Goal: Book appointment/travel/reservation

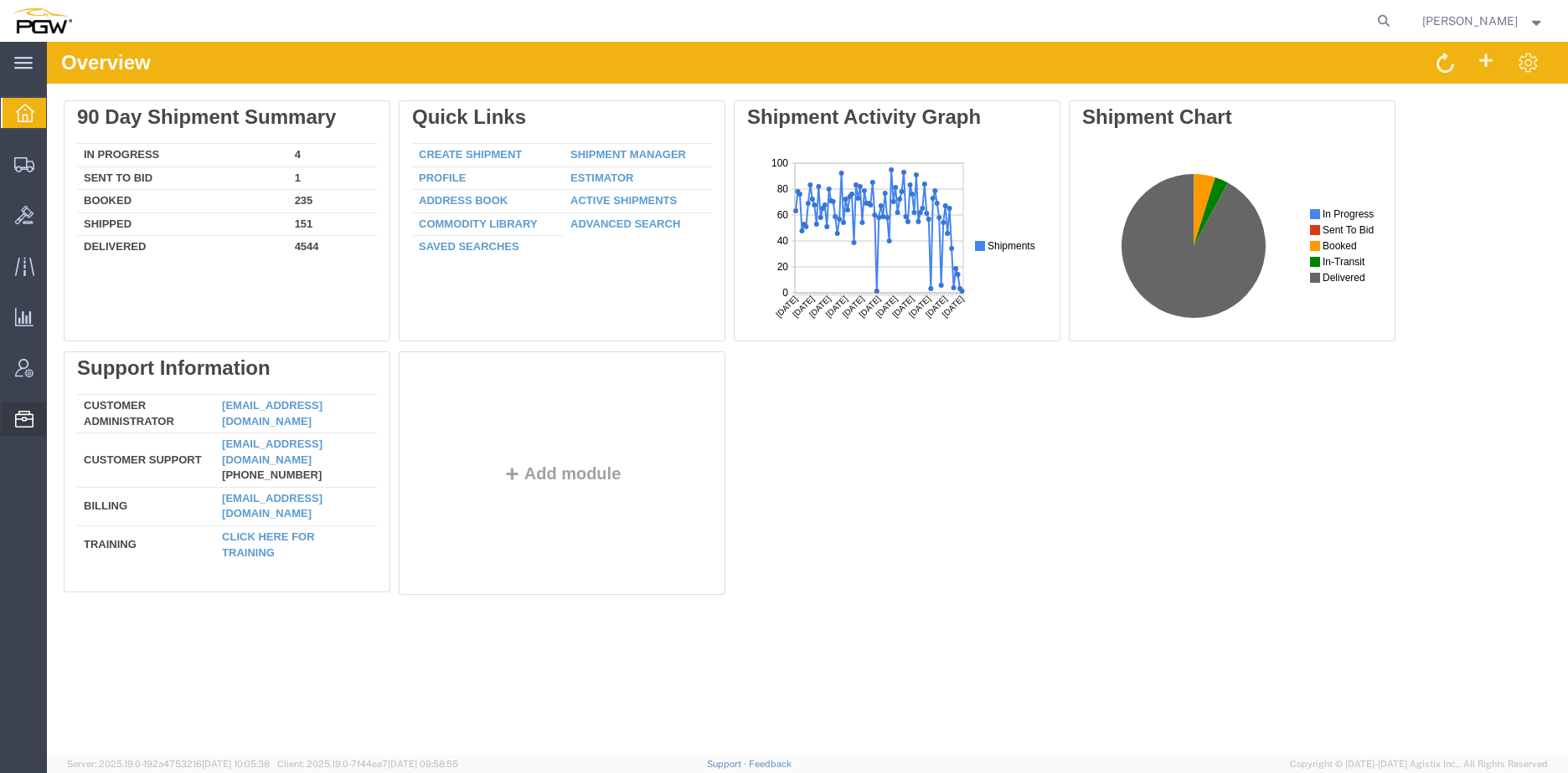
click at [0, 0] on span "Location Appointment" at bounding box center [0, 0] width 0 height 0
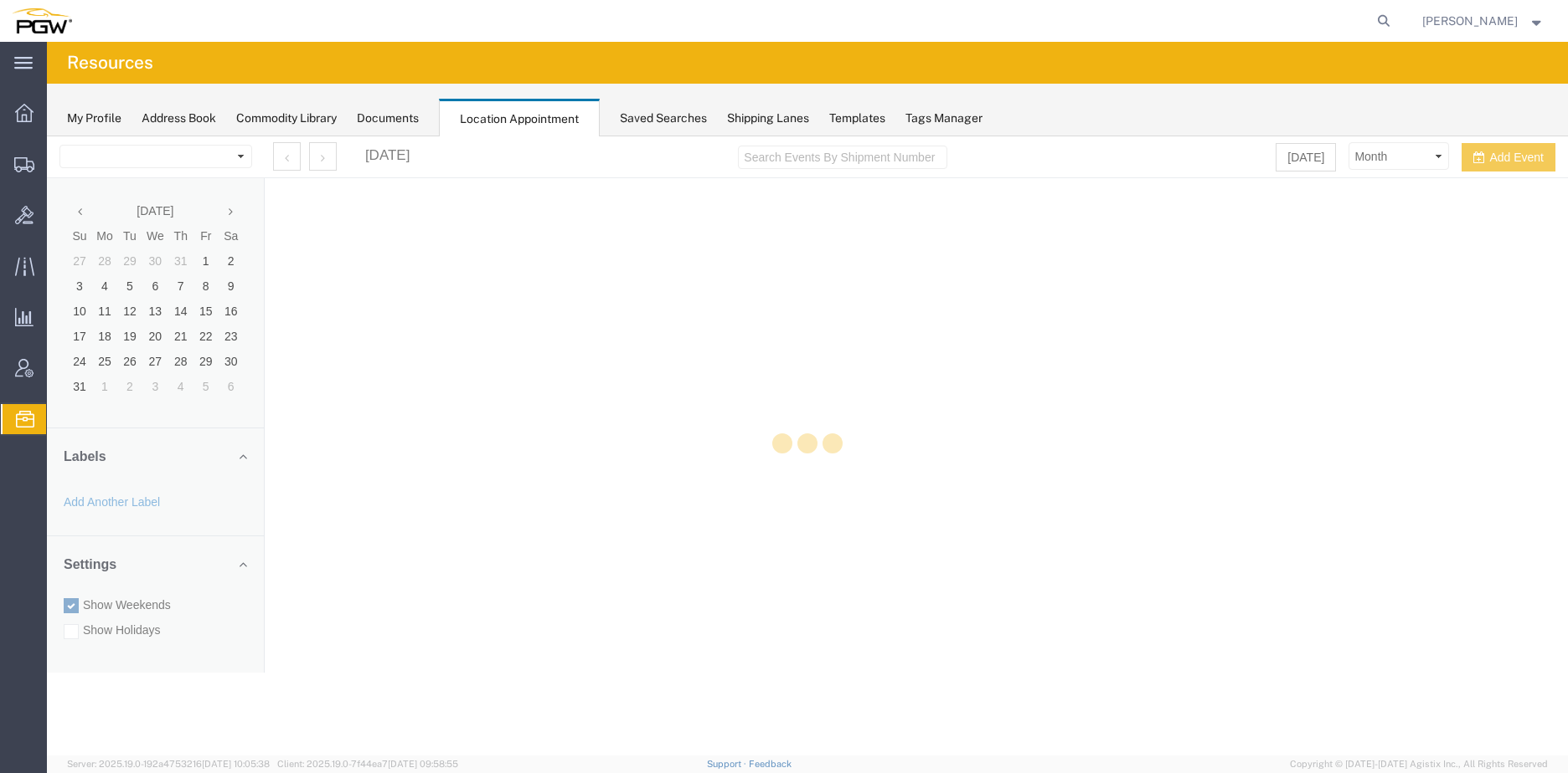
select select "28253"
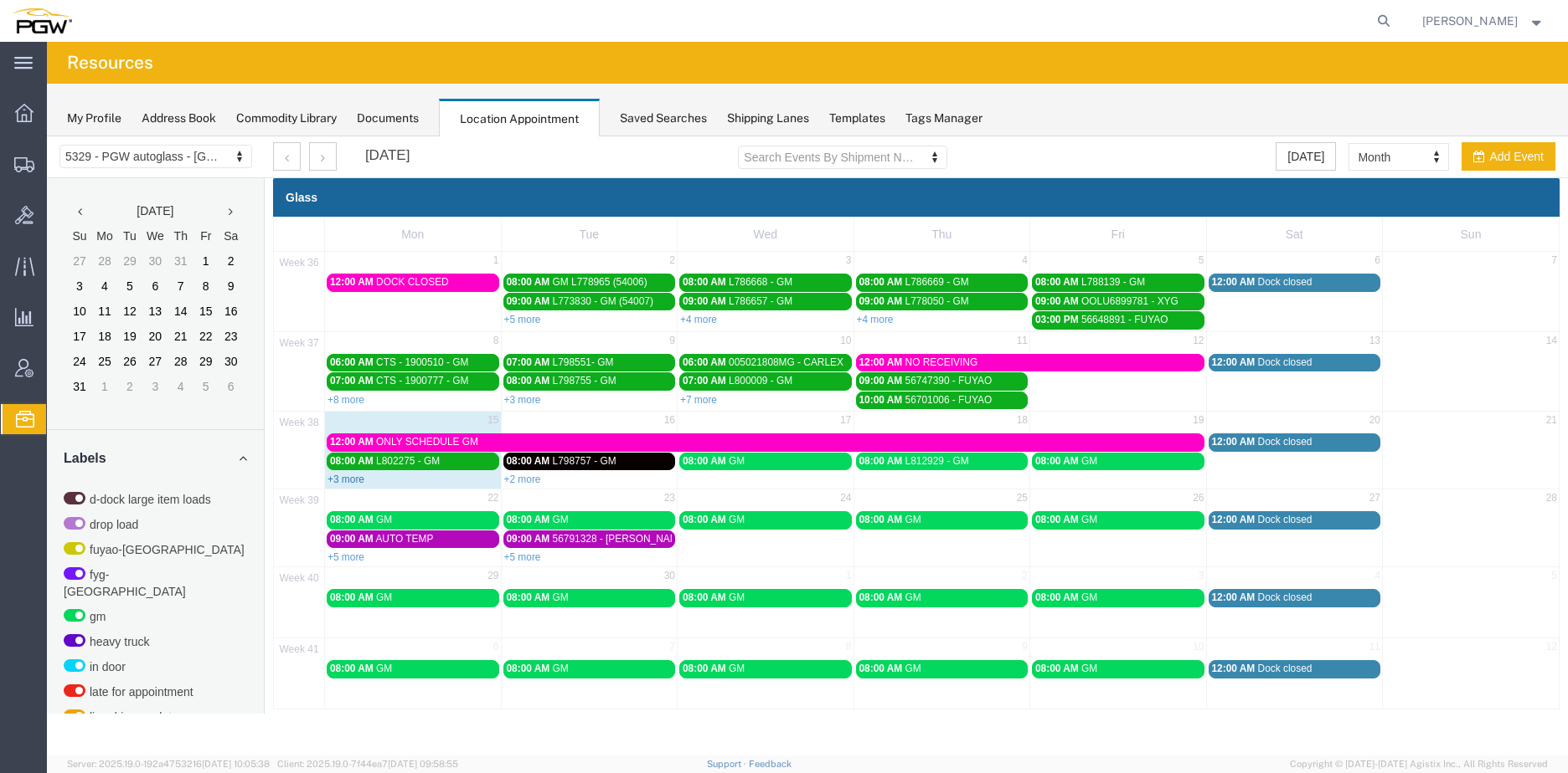
click at [355, 479] on link "+3 more" at bounding box center [346, 479] width 37 height 12
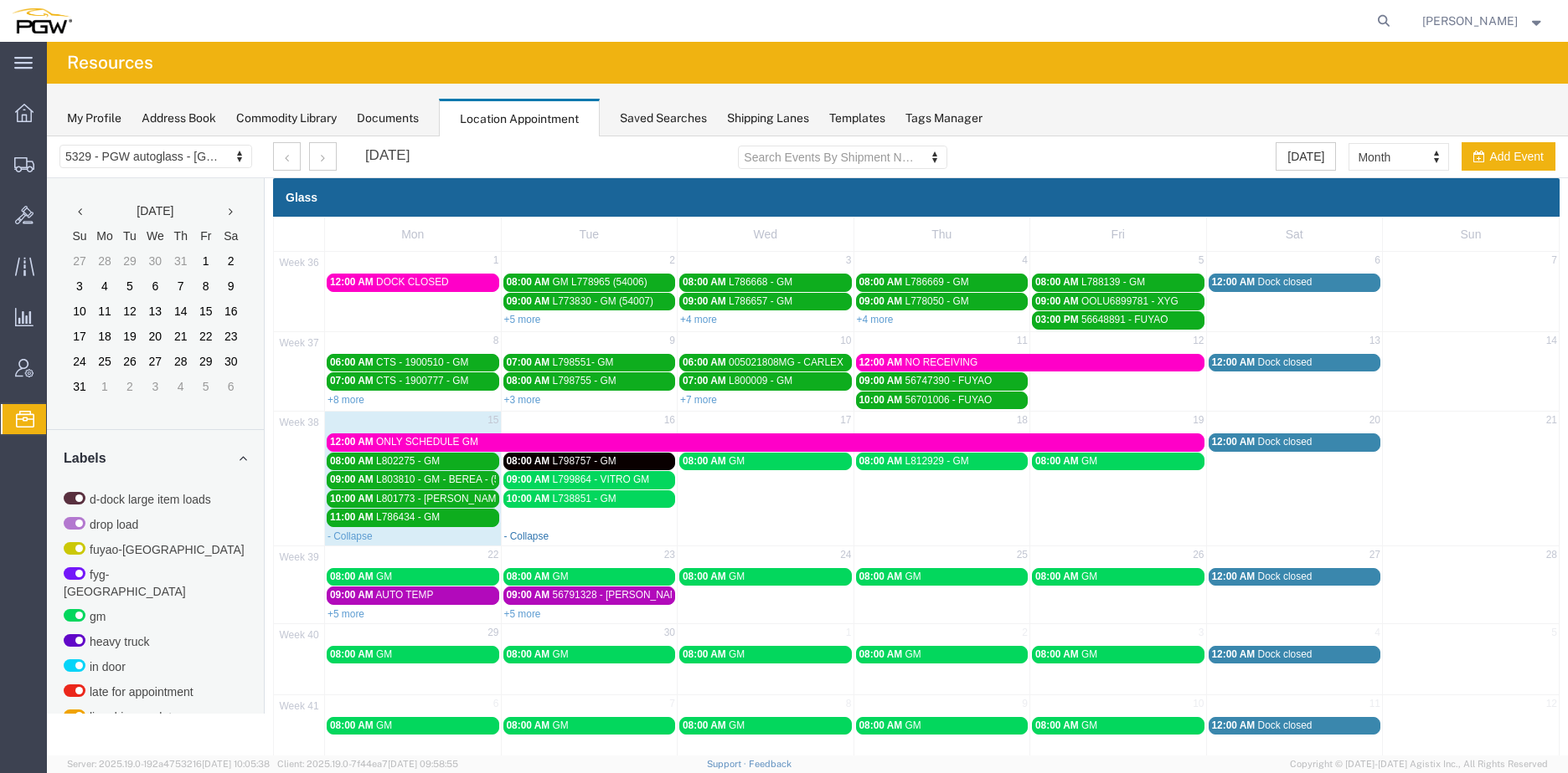
click at [532, 539] on link "- Collapse" at bounding box center [526, 537] width 46 height 12
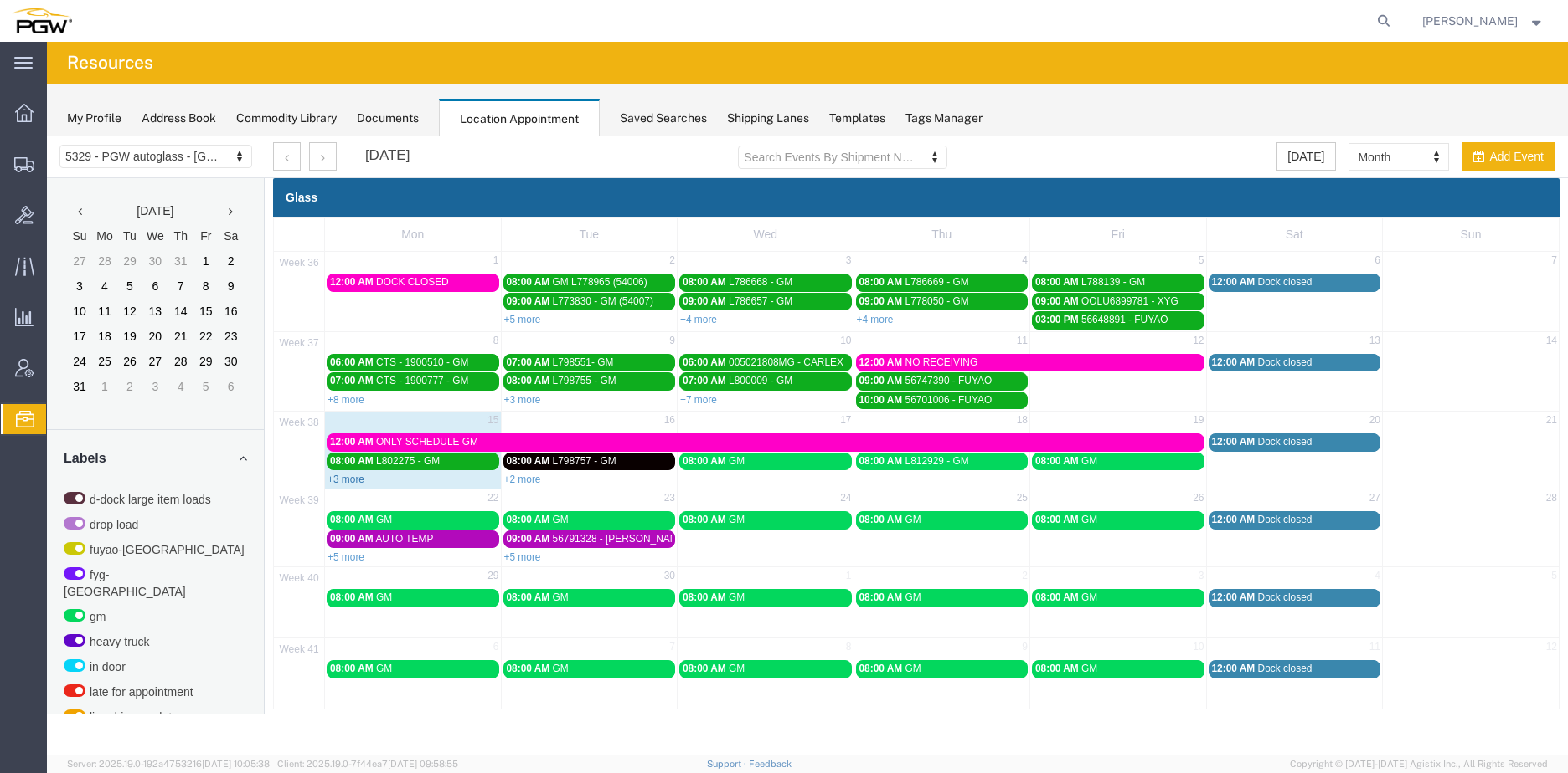
click at [348, 479] on link "+3 more" at bounding box center [346, 479] width 37 height 12
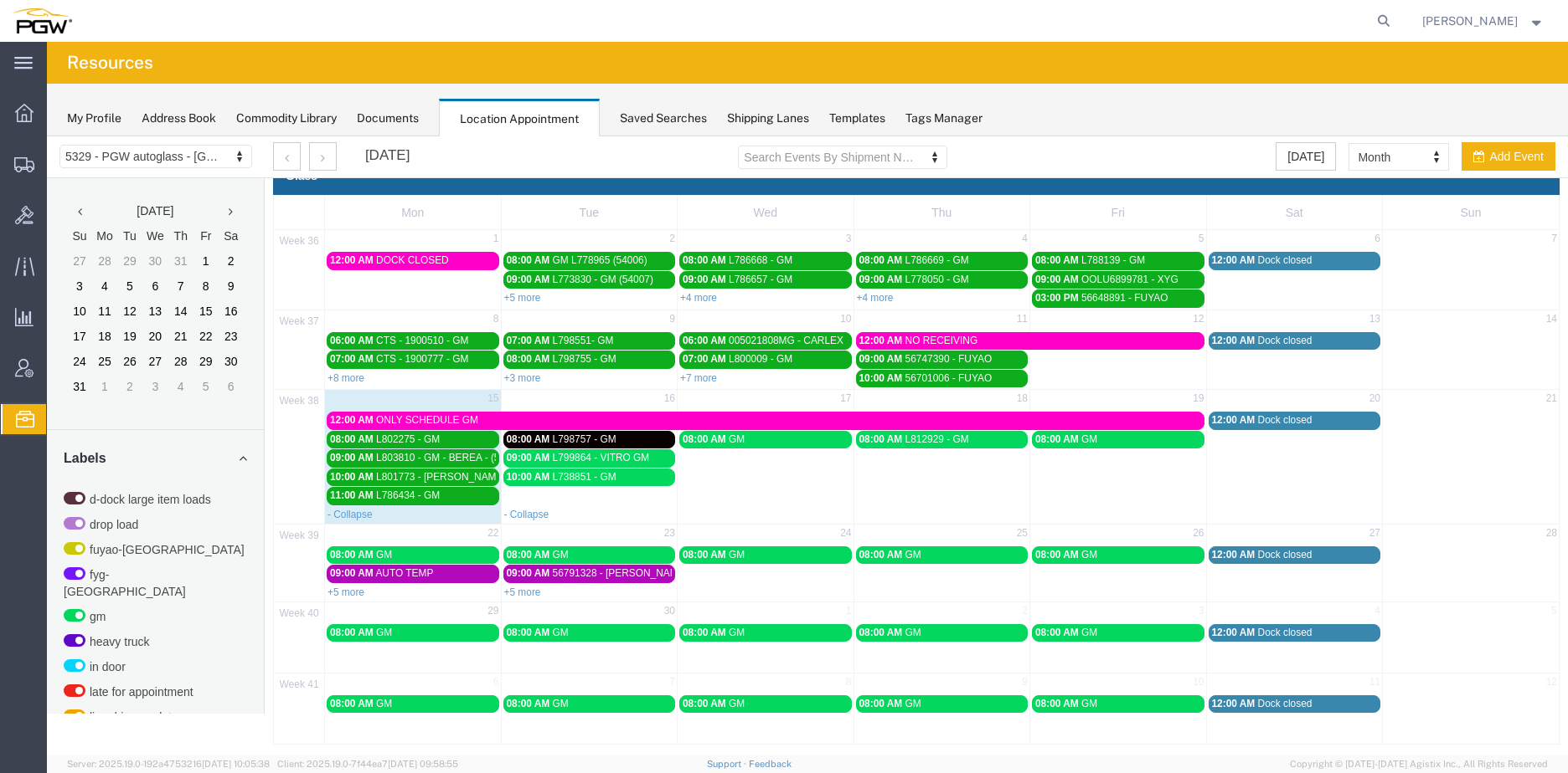
scroll to position [28, 0]
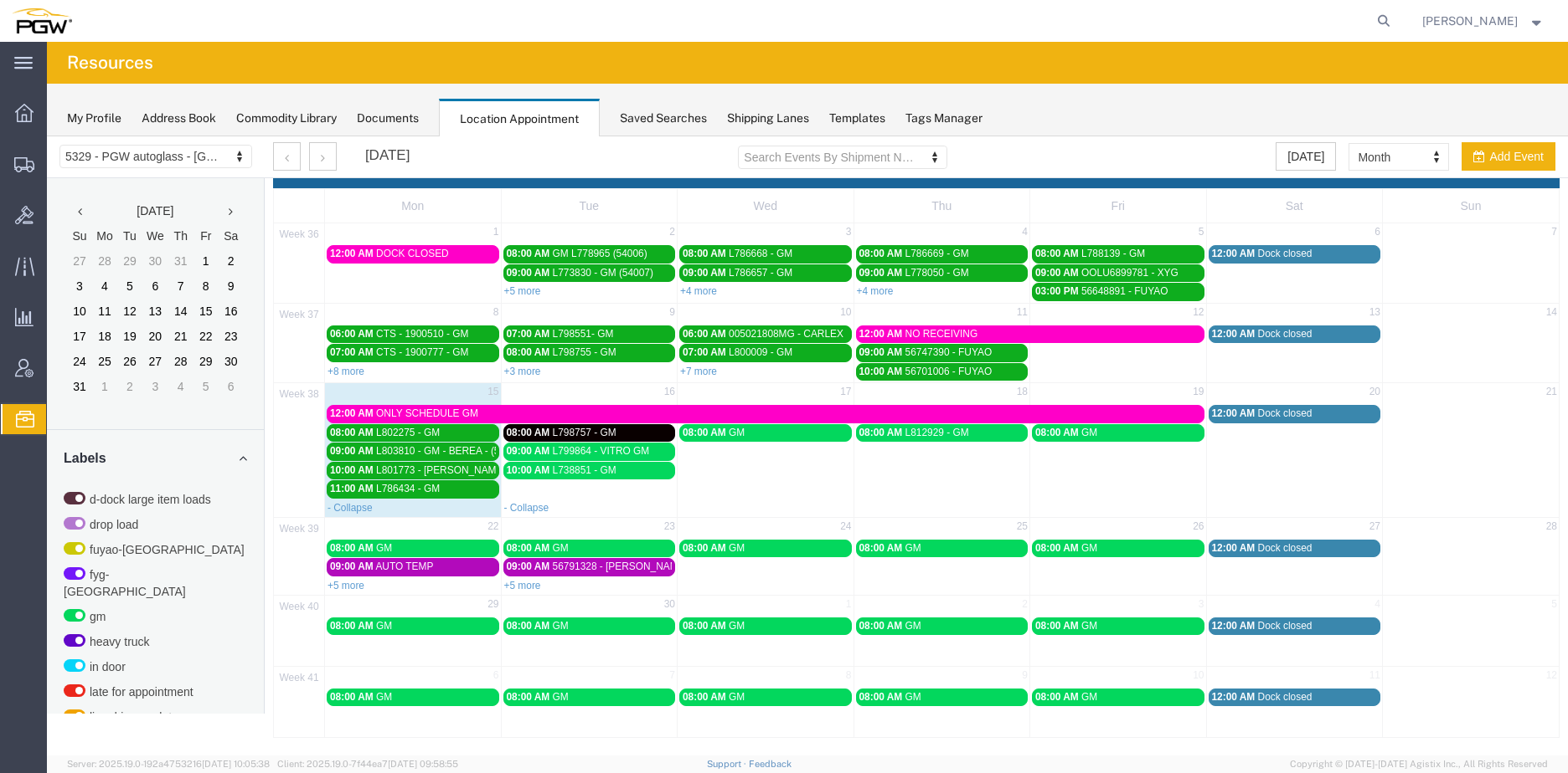
click at [548, 471] on span "10:00 AM" at bounding box center [528, 471] width 44 height 12
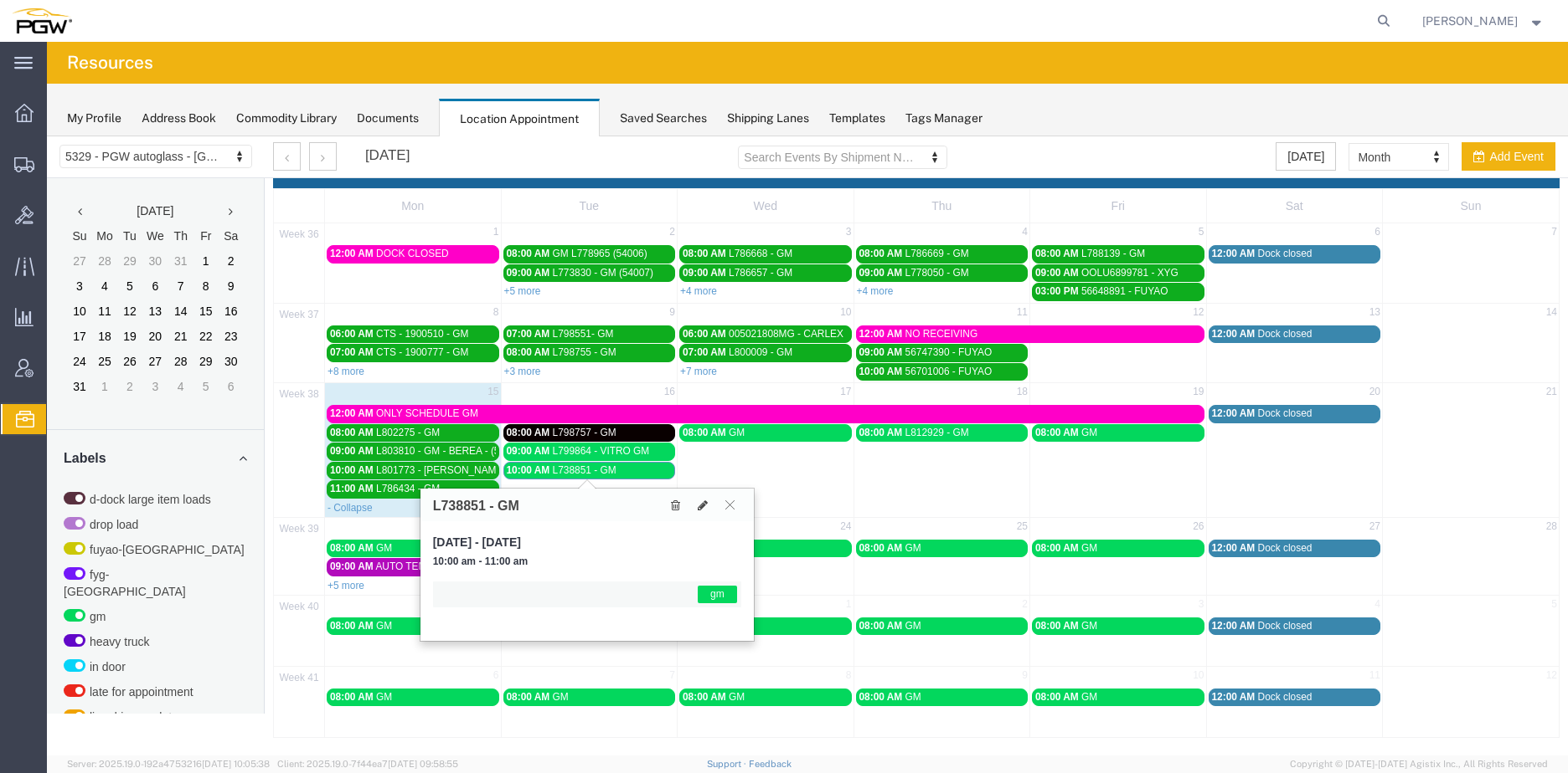
click at [557, 475] on span "L738851 - GM" at bounding box center [584, 471] width 64 height 12
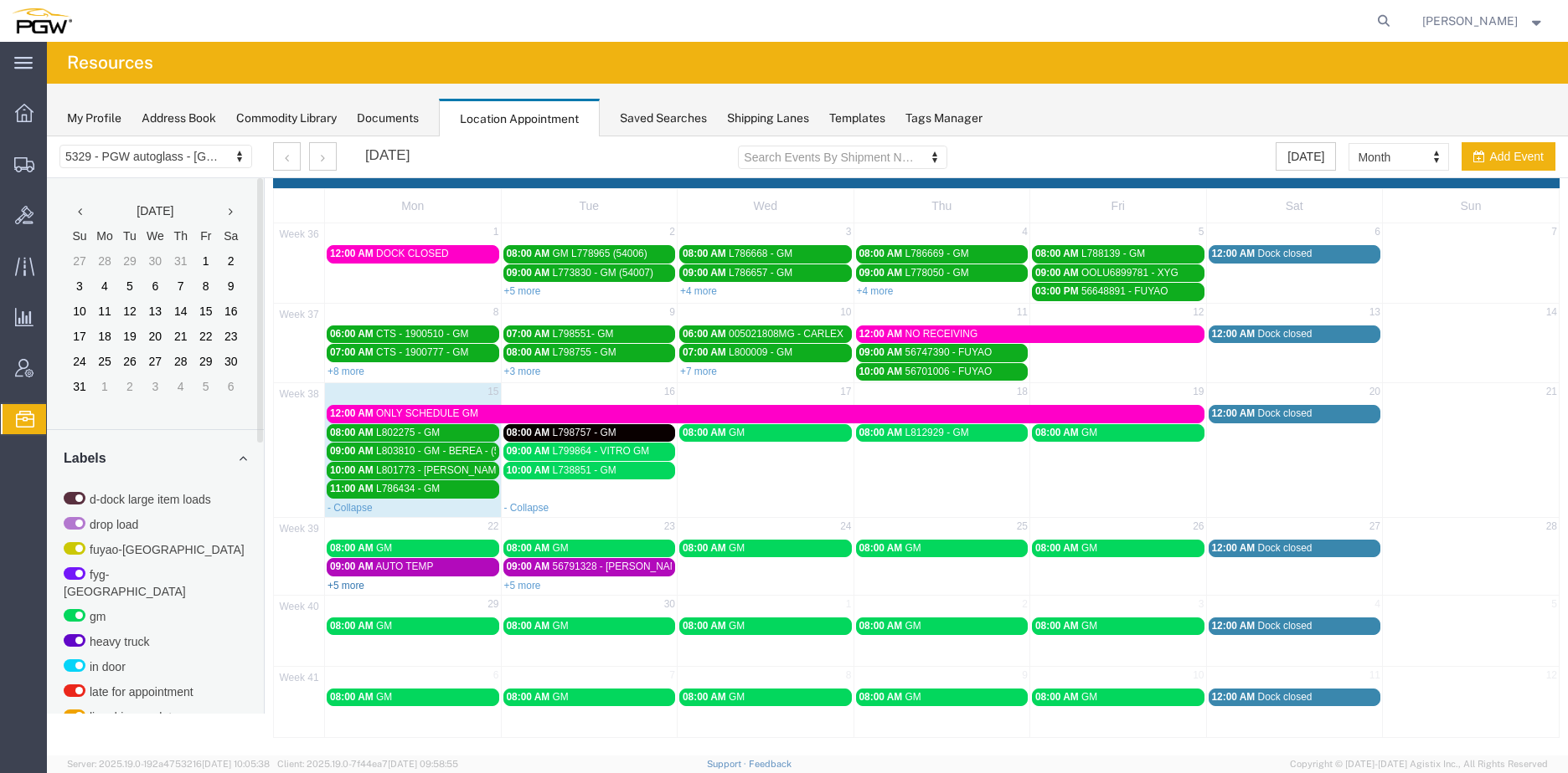
click at [349, 582] on link "+5 more" at bounding box center [346, 586] width 37 height 12
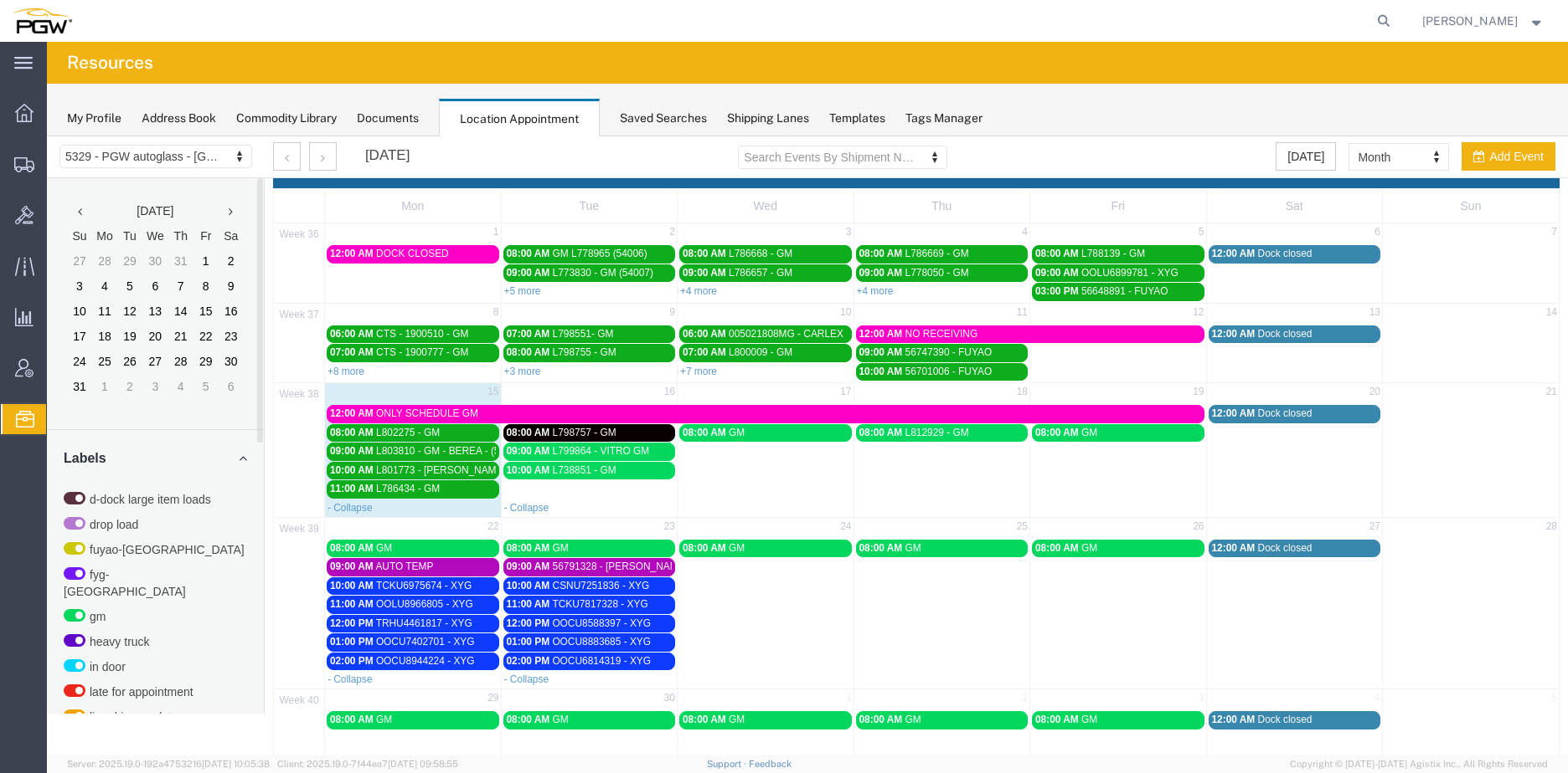
scroll to position [0, 0]
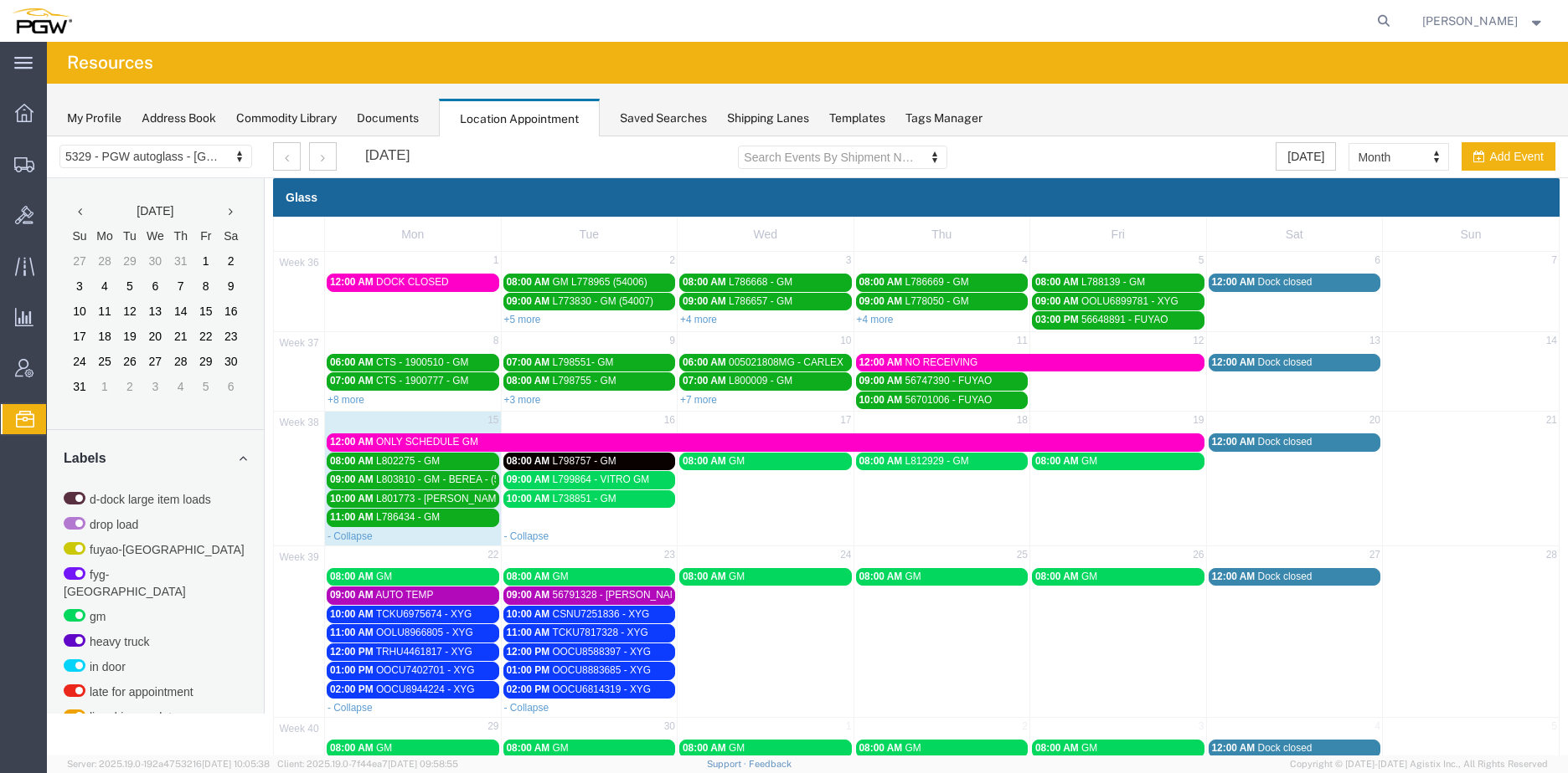
click at [568, 461] on span "L798757 - GM" at bounding box center [584, 461] width 64 height 12
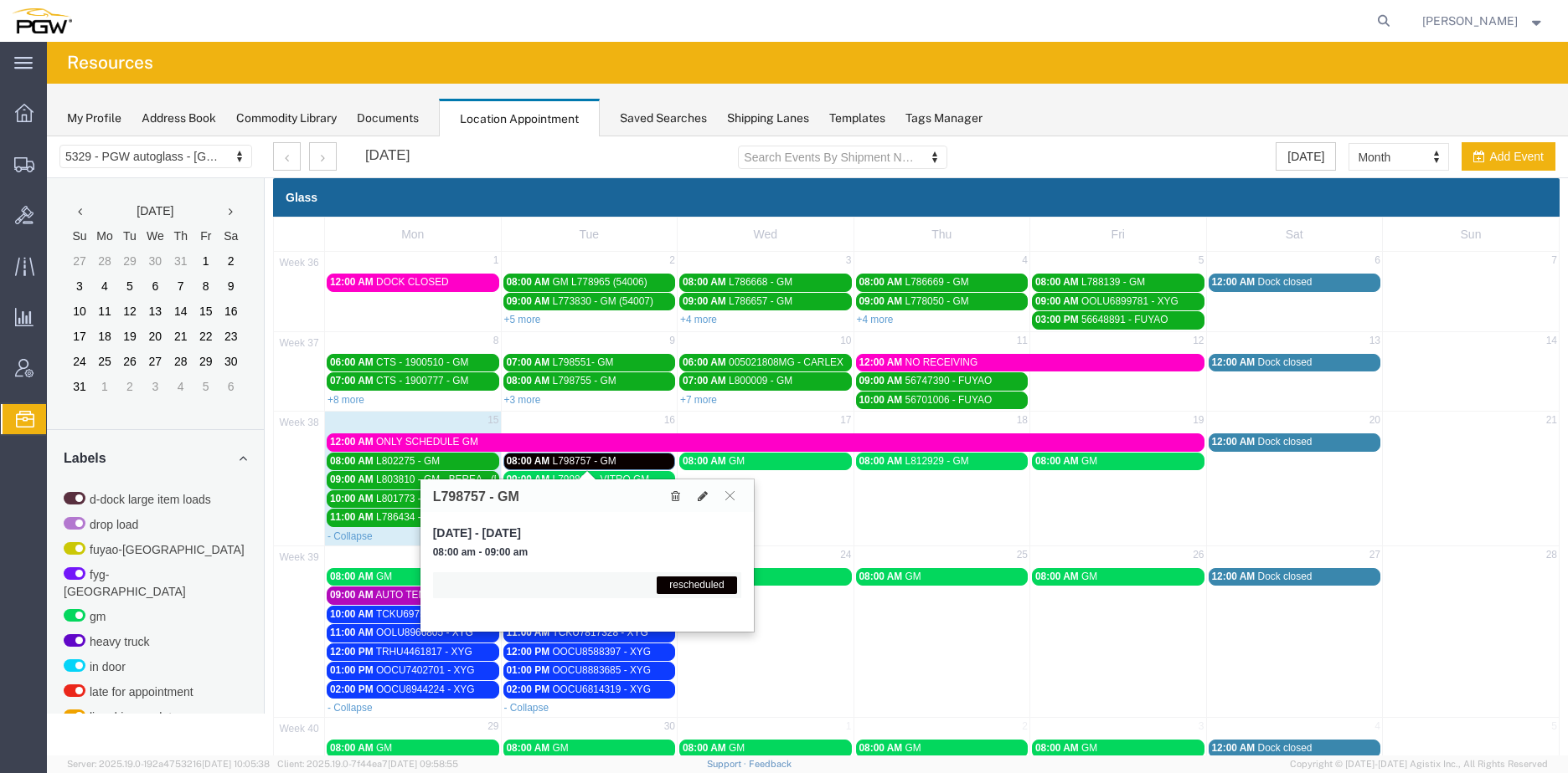
click at [568, 461] on span "L798757 - GM" at bounding box center [584, 461] width 64 height 12
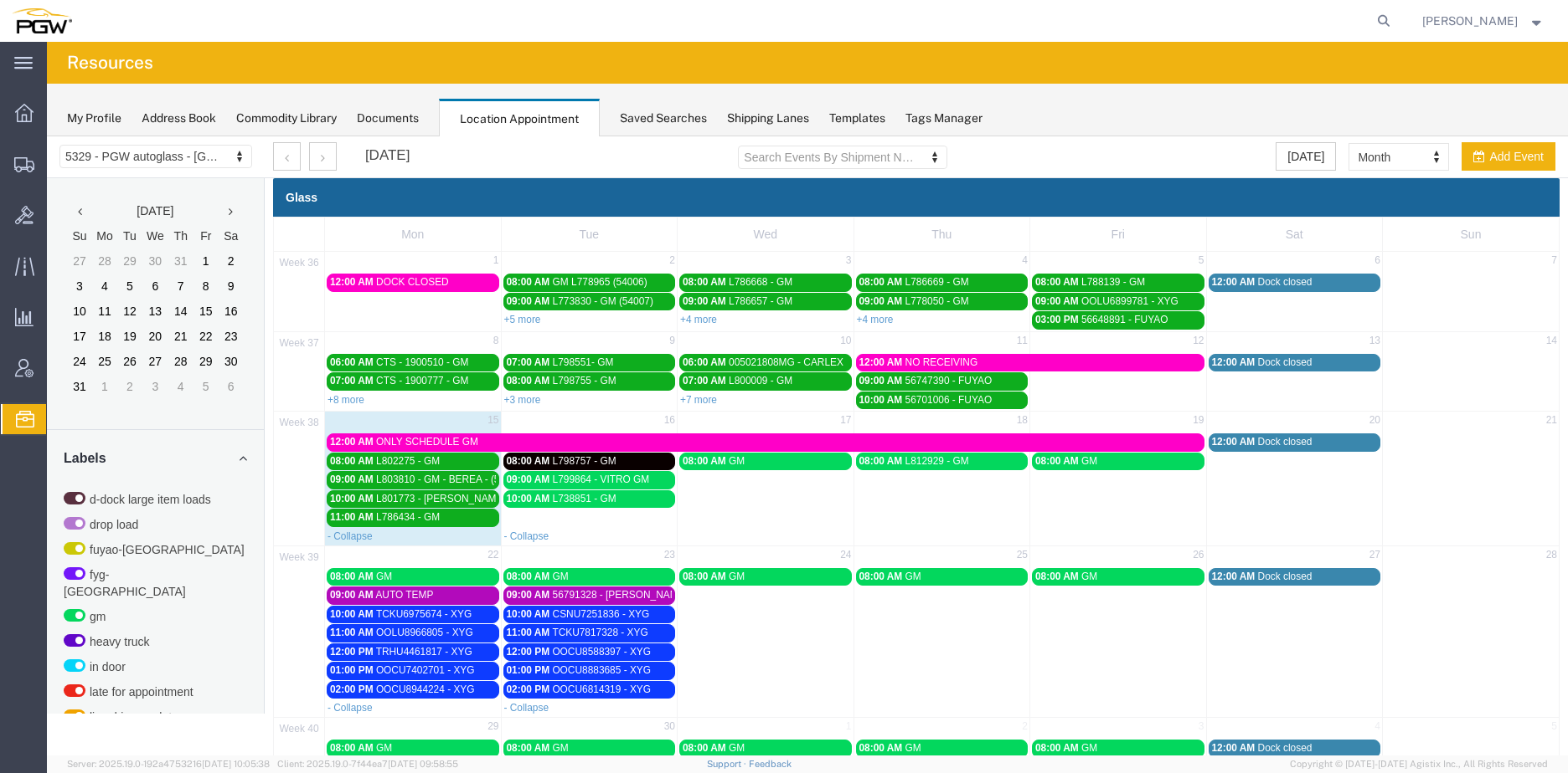
click at [577, 479] on span "L799864 - VITRO GM" at bounding box center [601, 479] width 97 height 12
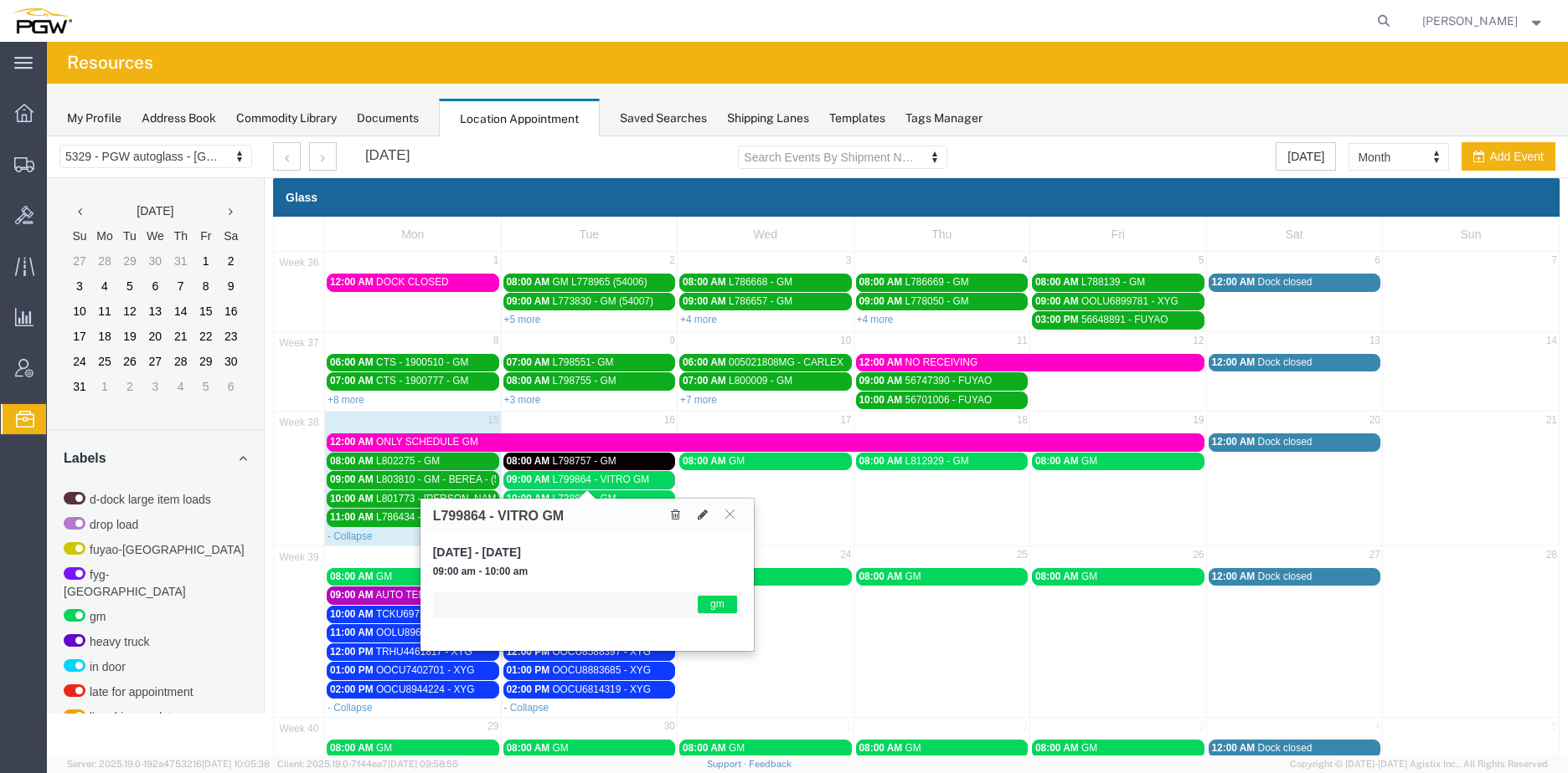
click at [577, 479] on span "L799864 - VITRO GM" at bounding box center [601, 479] width 97 height 12
